Goal: Check status: Check status

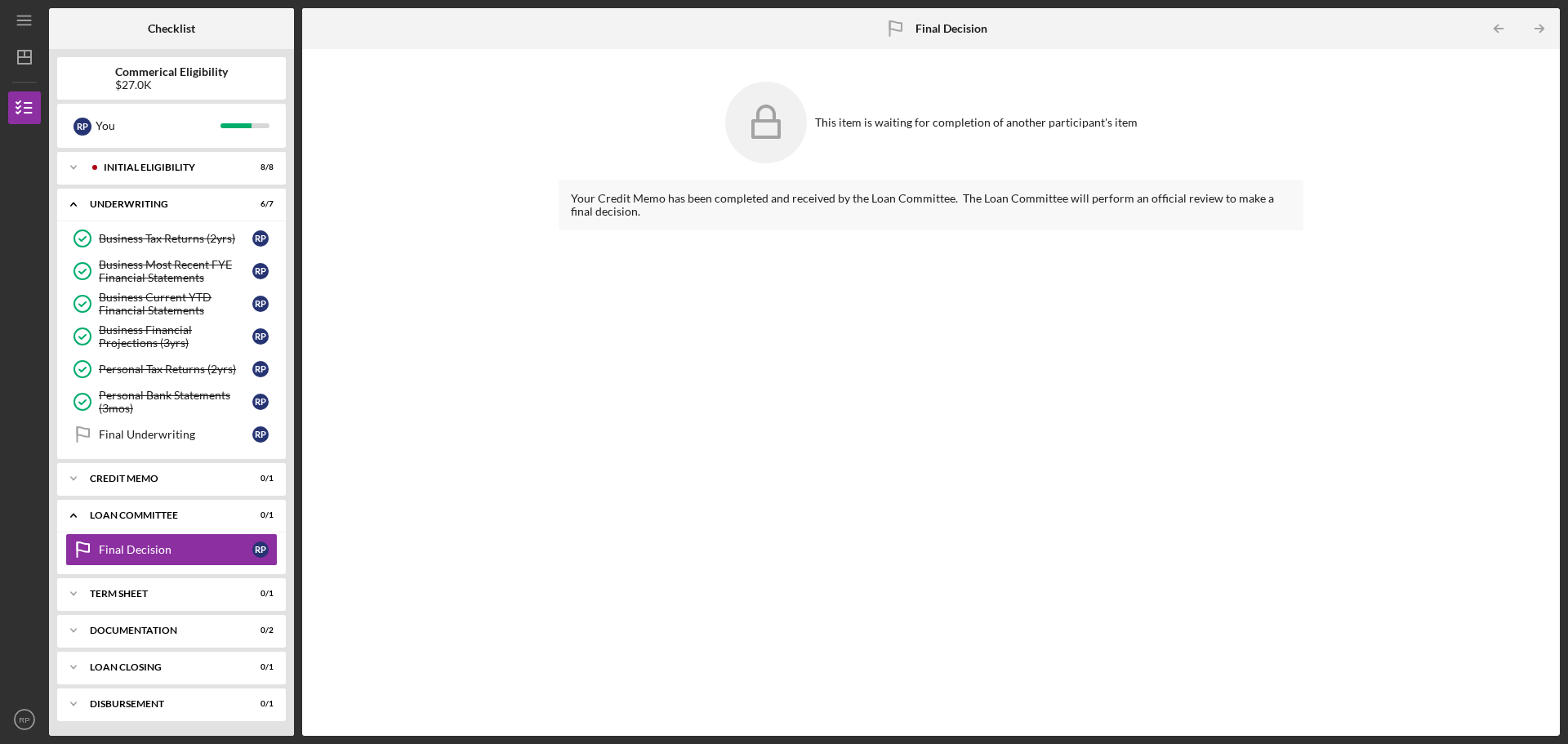
scroll to position [2, 0]
click at [157, 489] on div "Icon/Expander CREDIT MEMO 0 / 1" at bounding box center [171, 478] width 229 height 32
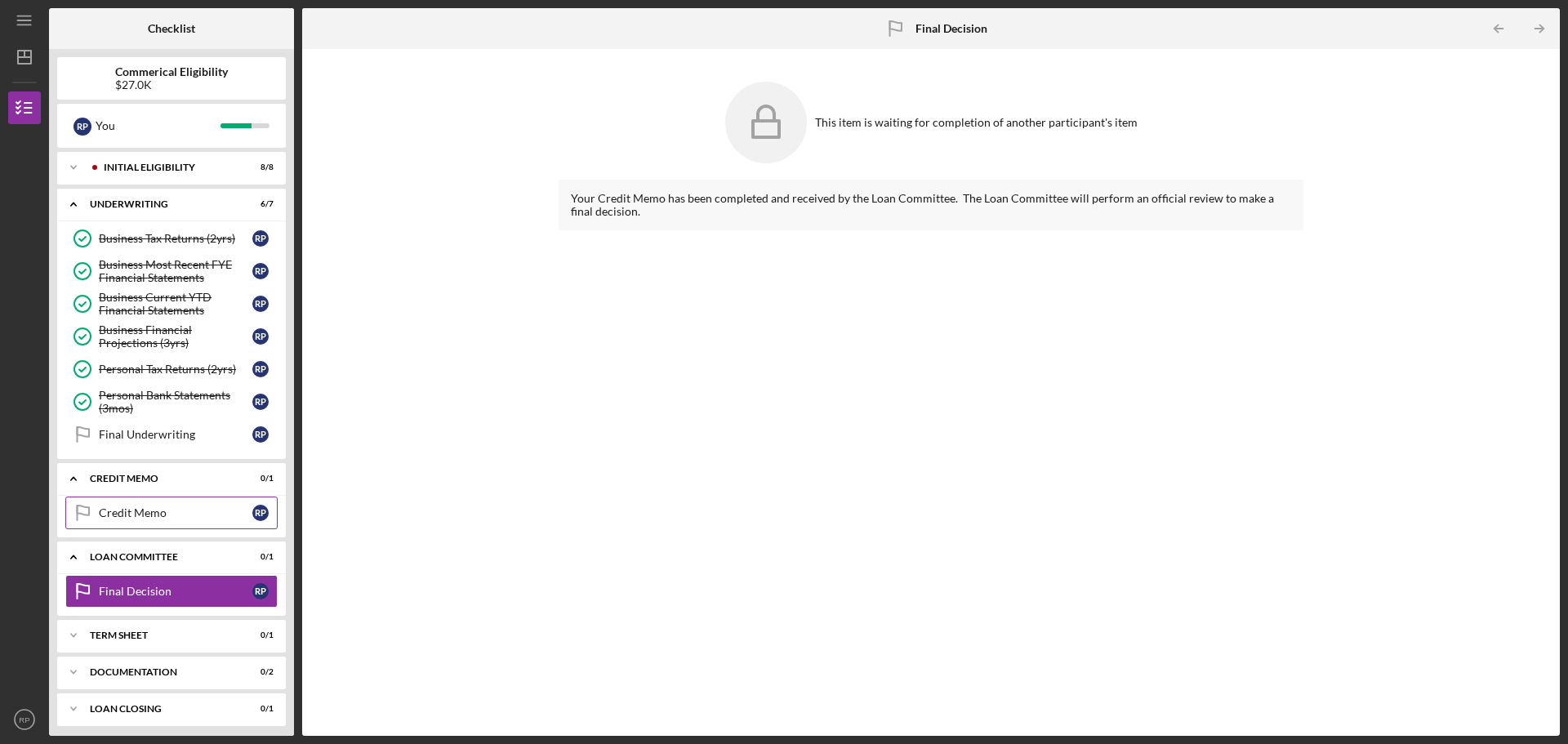
click at [180, 518] on div "Credit Memo" at bounding box center [175, 513] width 153 height 13
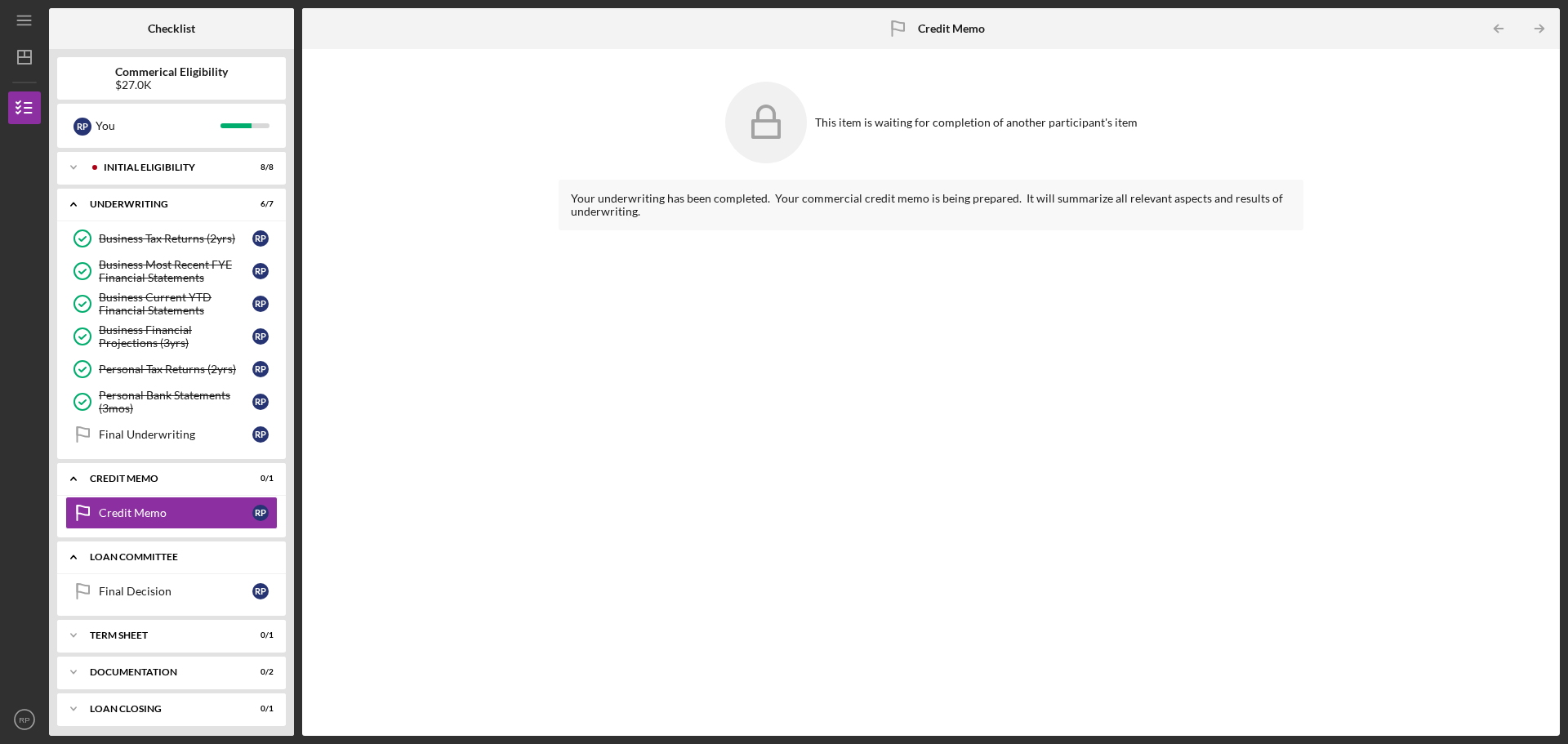
click at [180, 551] on div "Icon/Expander LOAN COMMITTEE 0 / 1" at bounding box center [171, 557] width 229 height 33
click at [180, 551] on div "Icon/Expander LOAN COMMITTEE 0 / 1" at bounding box center [171, 557] width 229 height 32
click at [175, 597] on div "Final Decision" at bounding box center [175, 592] width 153 height 13
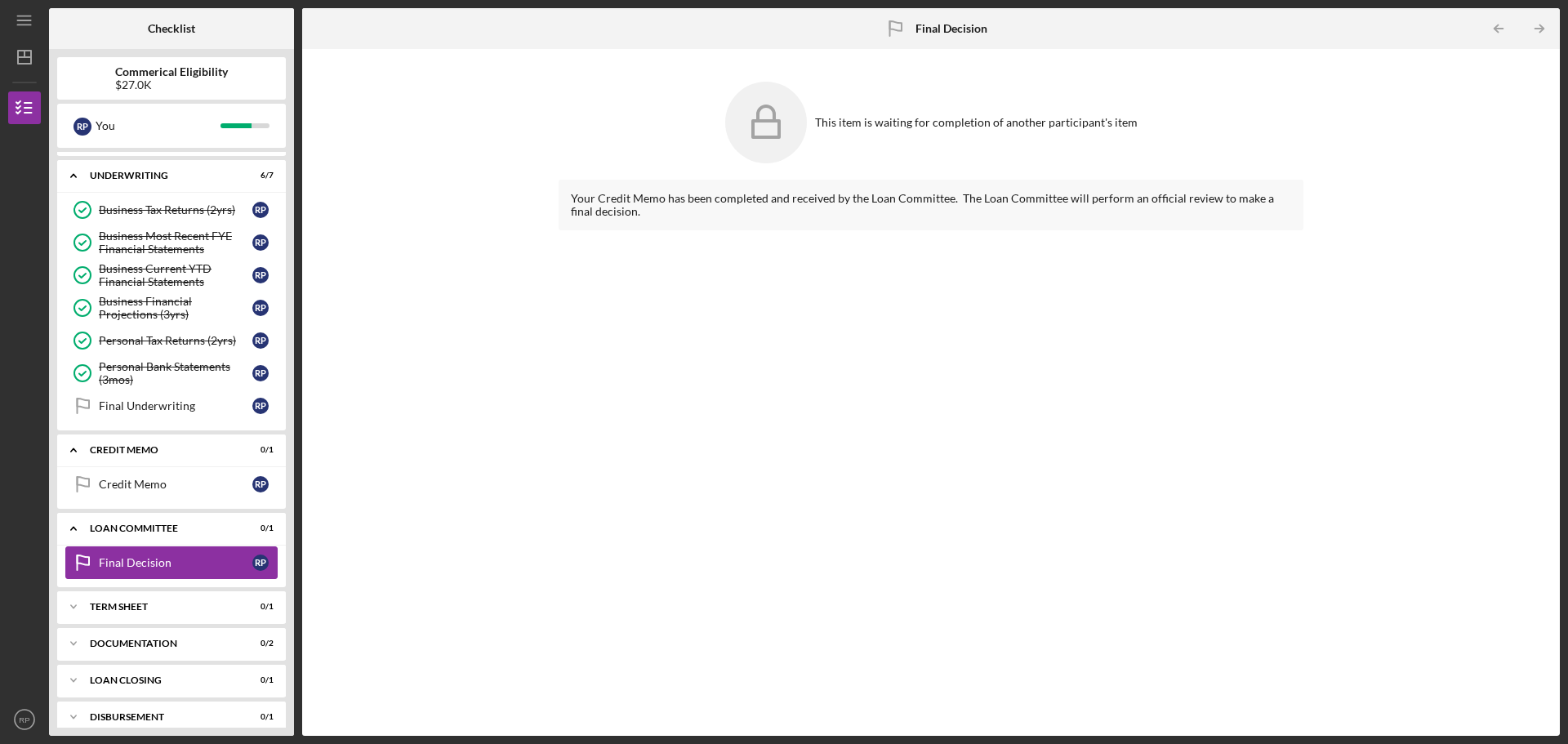
scroll to position [43, 0]
